Goal: Transaction & Acquisition: Purchase product/service

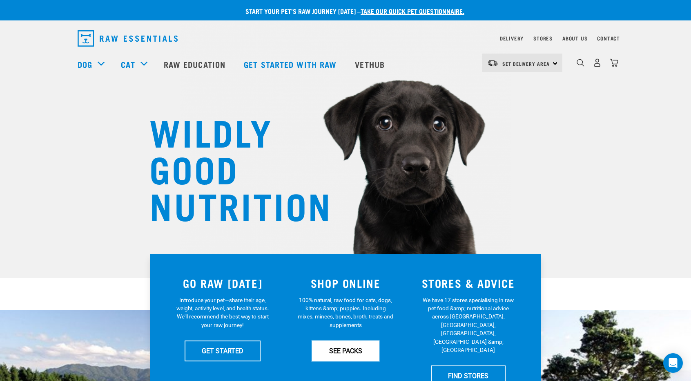
click at [359, 348] on link "SEE PACKS" at bounding box center [345, 350] width 67 height 20
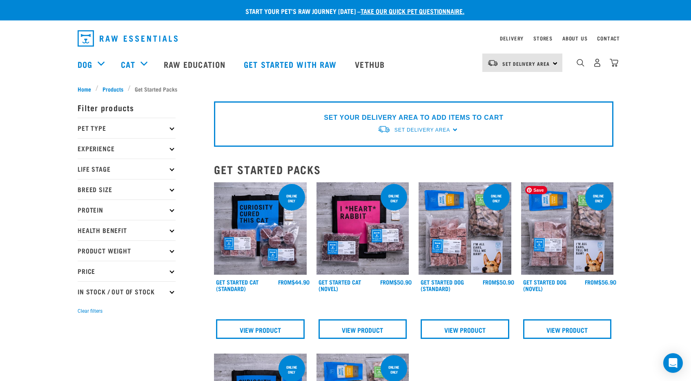
click at [539, 231] on img at bounding box center [567, 228] width 93 height 93
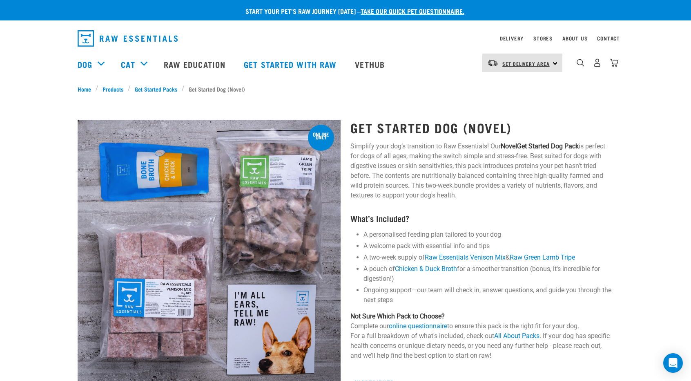
click at [504, 69] on link "Set Delivery Area" at bounding box center [525, 63] width 47 height 13
click at [502, 85] on link "[GEOGRAPHIC_DATA]" at bounding box center [521, 86] width 78 height 18
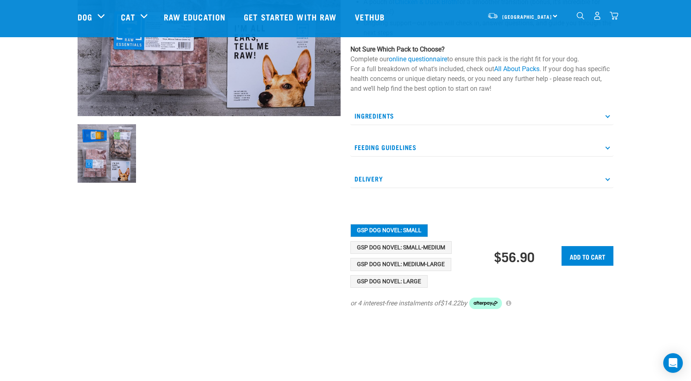
scroll to position [234, 0]
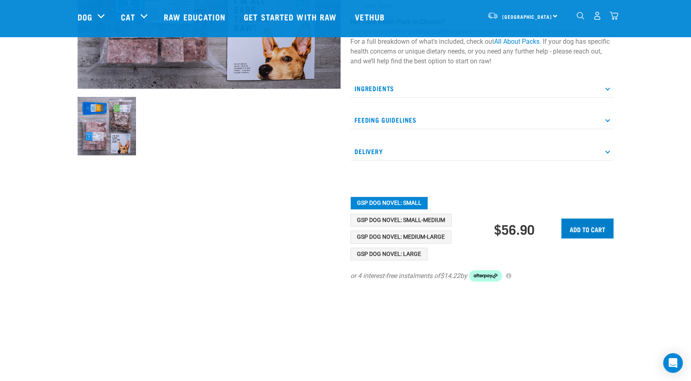
click at [581, 228] on input "Add to cart" at bounding box center [587, 228] width 52 height 20
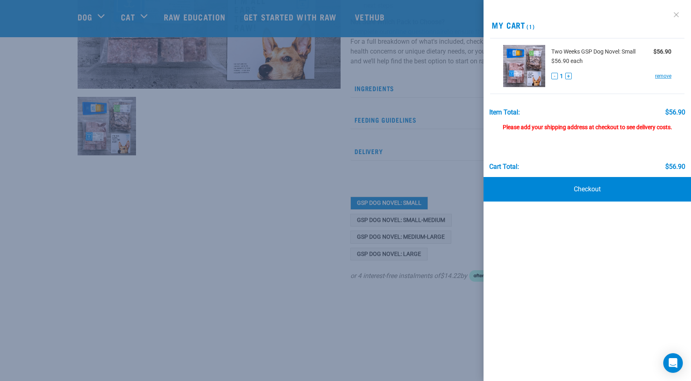
click at [676, 16] on link at bounding box center [676, 14] width 13 height 13
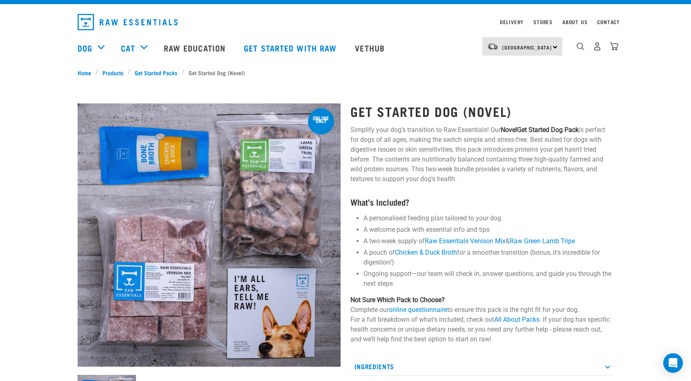
scroll to position [0, 0]
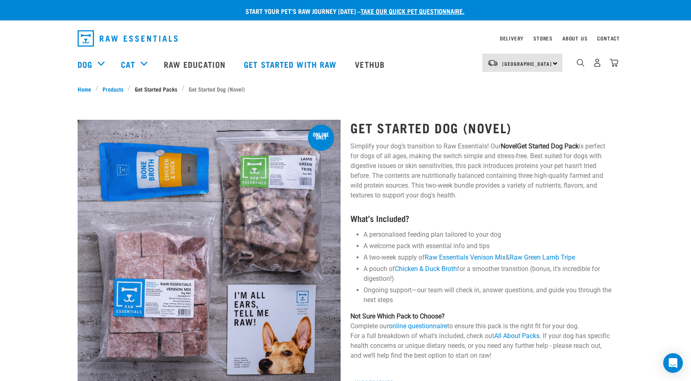
click at [163, 87] on link "Get Started Packs" at bounding box center [156, 89] width 51 height 9
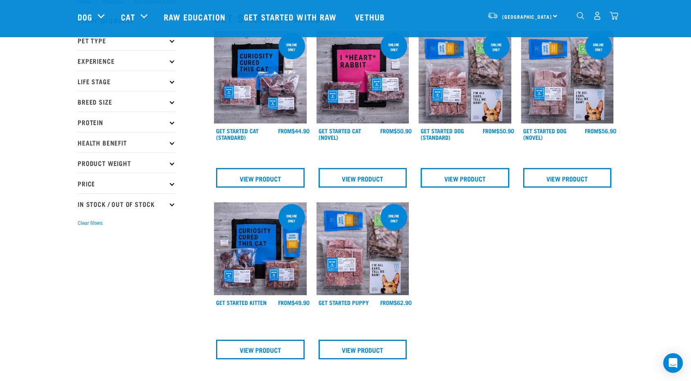
scroll to position [33, 0]
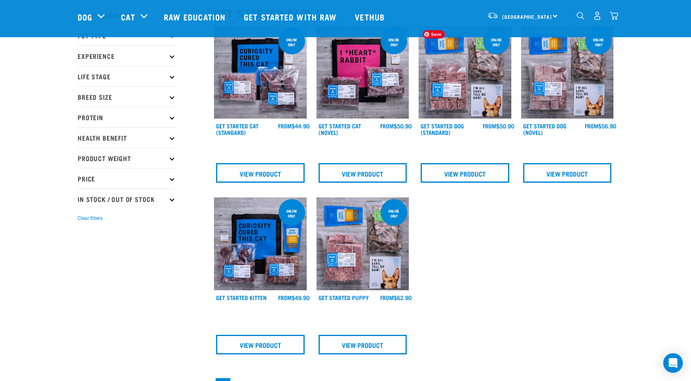
click at [470, 94] on img at bounding box center [465, 72] width 93 height 93
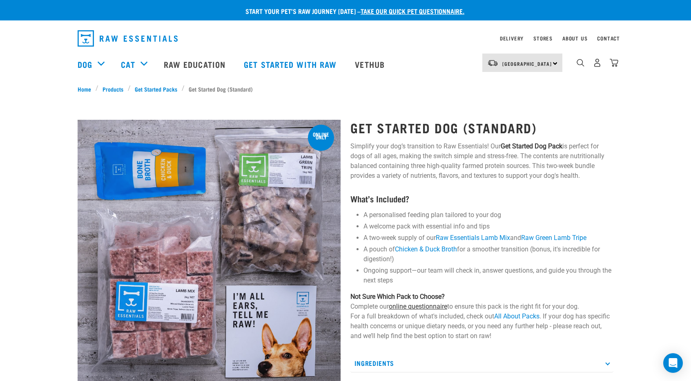
click at [426, 303] on link "online questionnaire" at bounding box center [418, 306] width 58 height 8
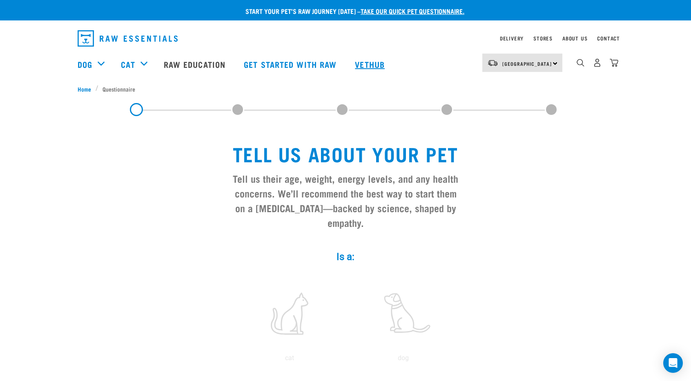
click at [374, 63] on link "Vethub" at bounding box center [371, 64] width 48 height 33
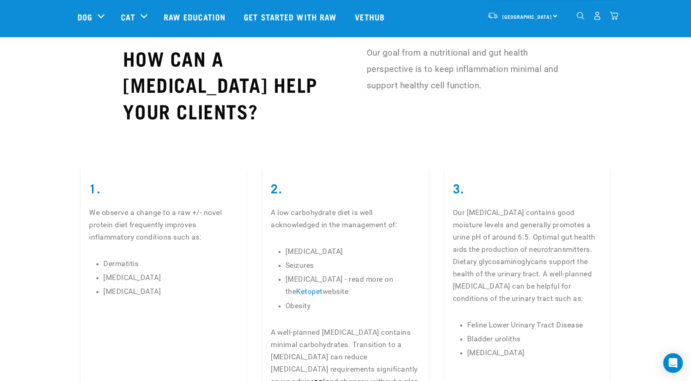
scroll to position [1693, 0]
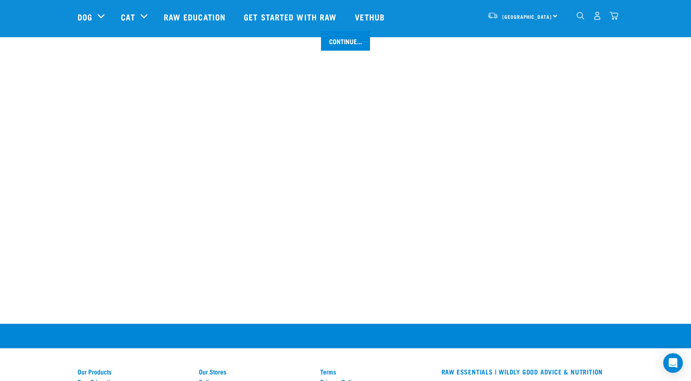
scroll to position [985, 0]
